Goal: Find specific page/section: Find specific page/section

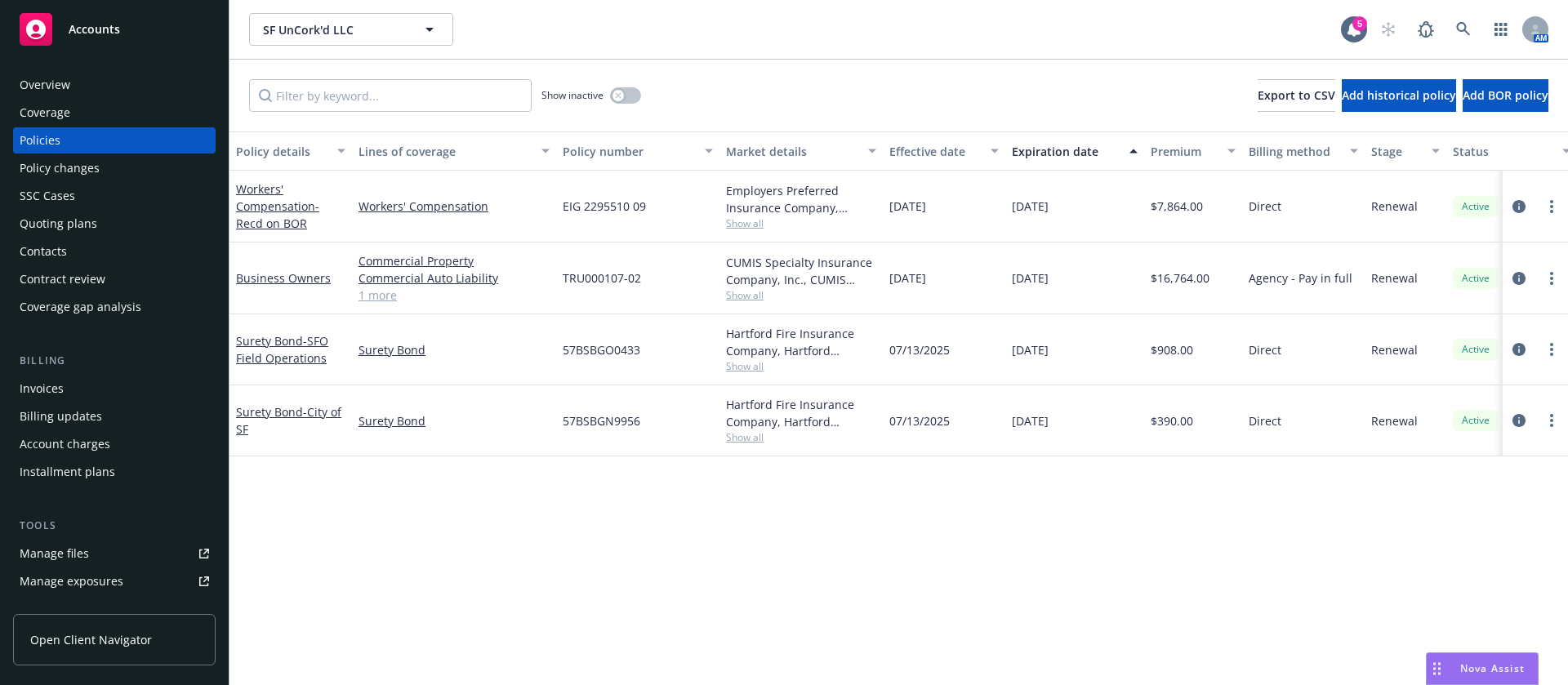
click at [71, 259] on div "Contacts" at bounding box center [114, 251] width 190 height 26
